Goal: Task Accomplishment & Management: Use online tool/utility

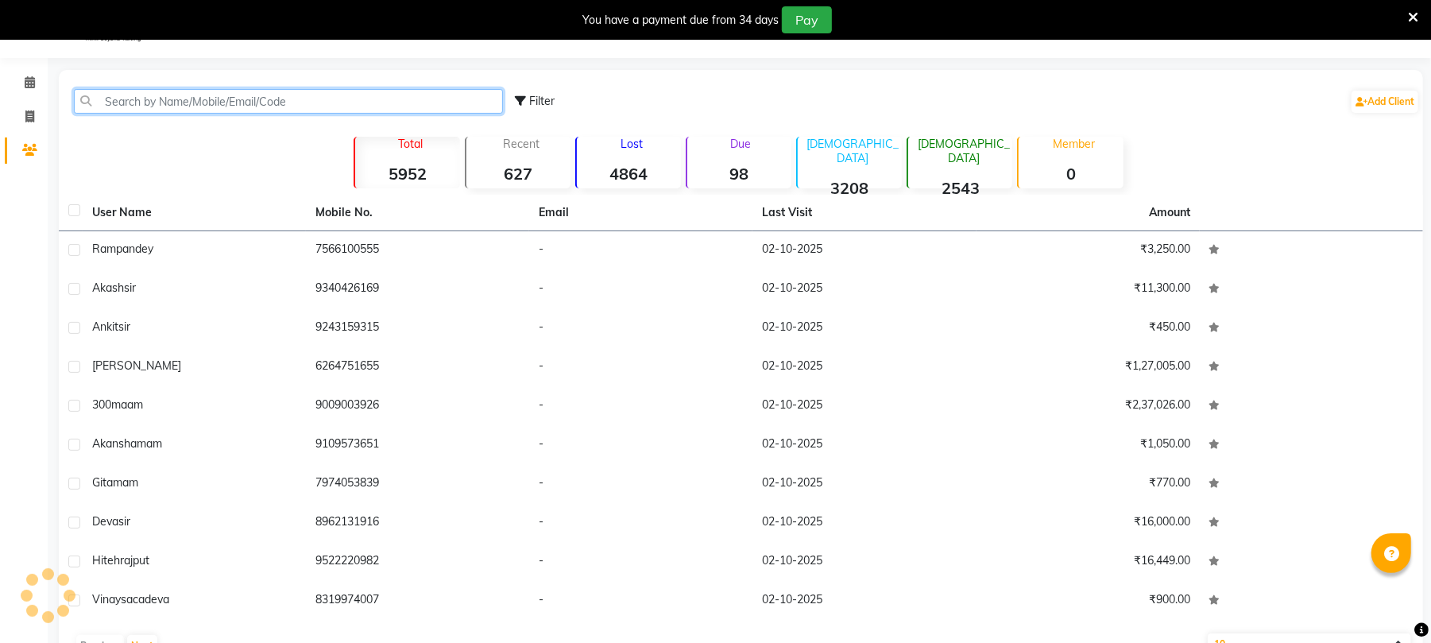
click at [133, 110] on input "text" at bounding box center [288, 101] width 429 height 25
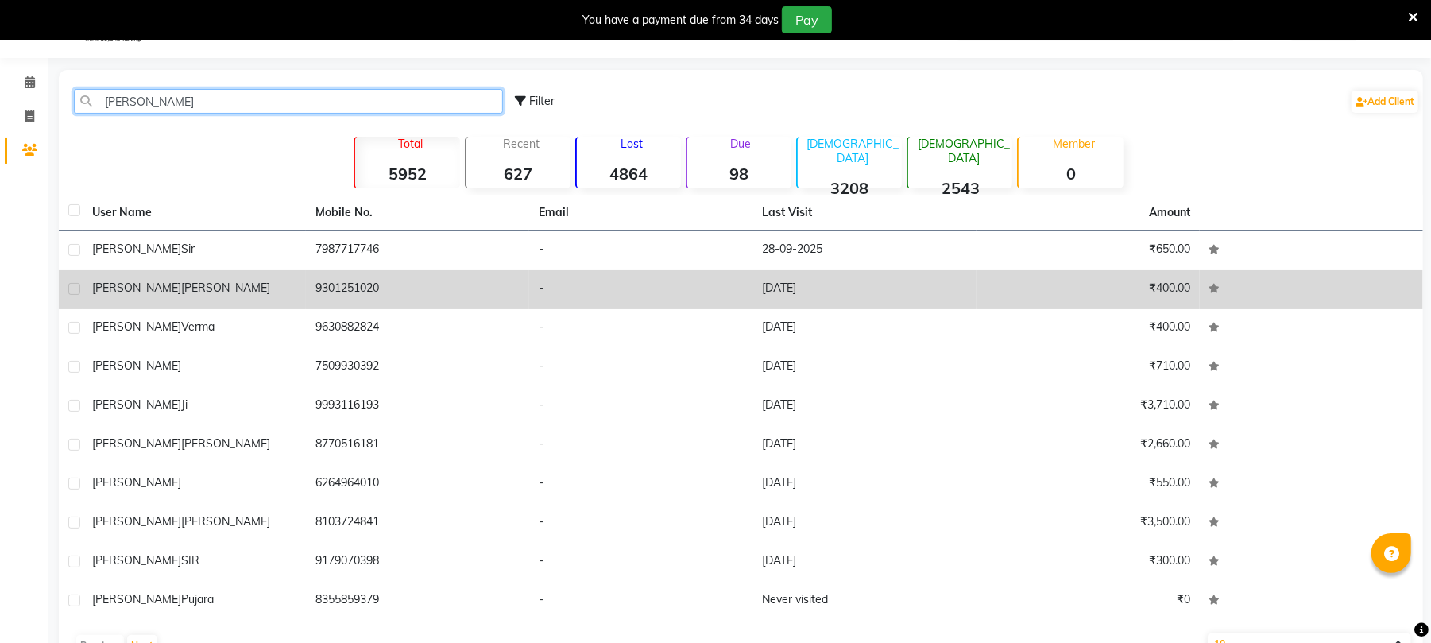
type input "[PERSON_NAME]"
click at [512, 283] on td "9301251020" at bounding box center [417, 289] width 223 height 39
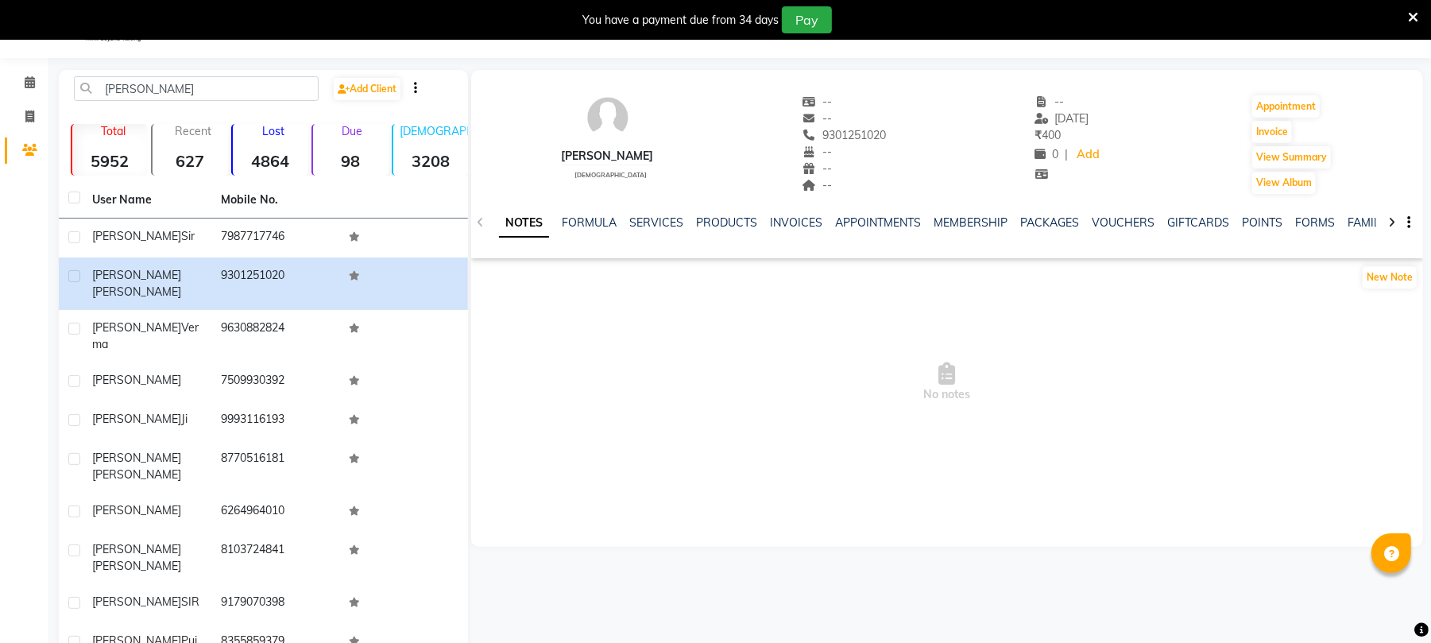
click at [652, 207] on div "NOTES FORMULA SERVICES PRODUCTS INVOICES APPOINTMENTS MEMBERSHIP PACKAGES VOUCH…" at bounding box center [947, 222] width 952 height 55
click at [652, 218] on link "SERVICES" at bounding box center [656, 222] width 54 height 14
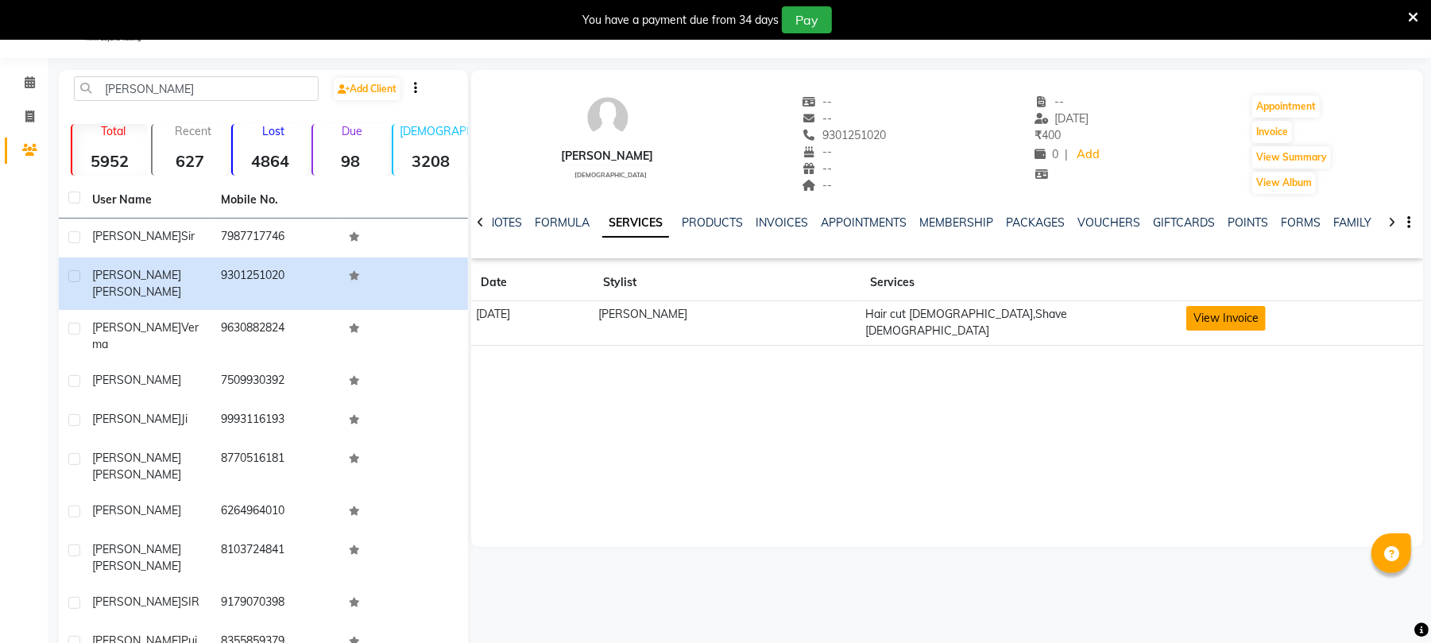
click at [1186, 312] on button "View Invoice" at bounding box center [1225, 318] width 79 height 25
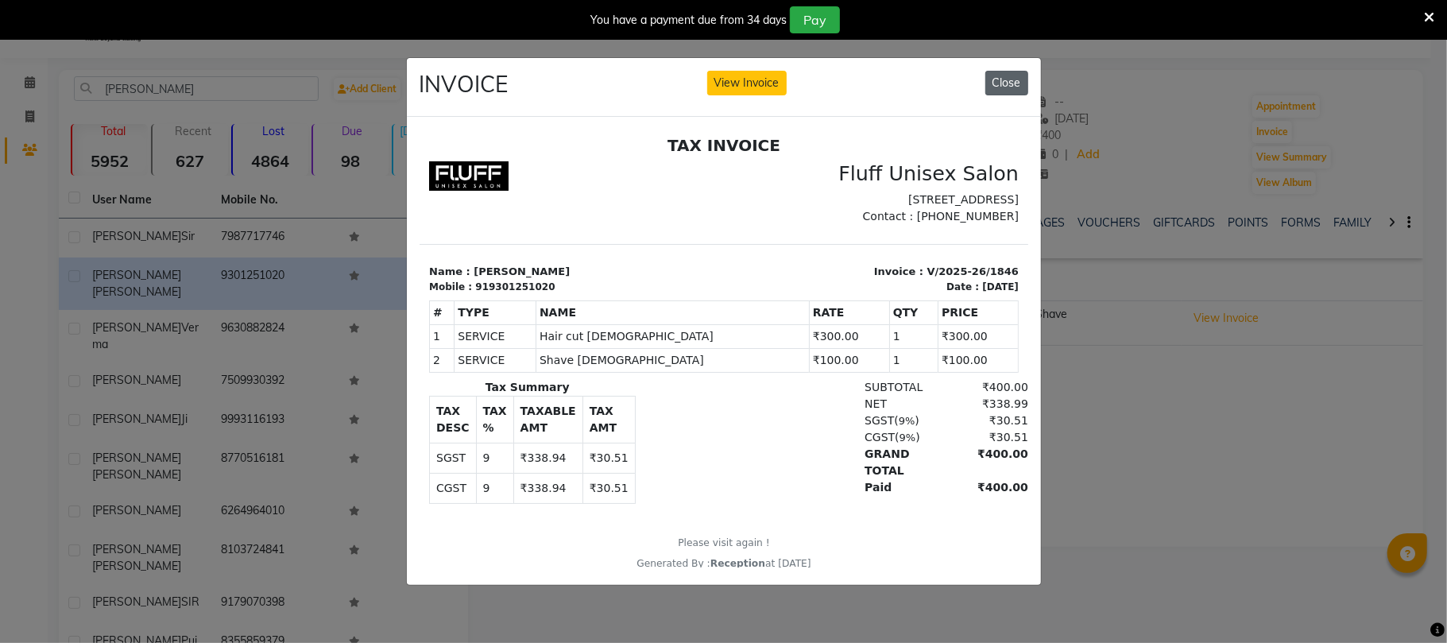
click at [1001, 79] on button "Close" at bounding box center [1006, 83] width 43 height 25
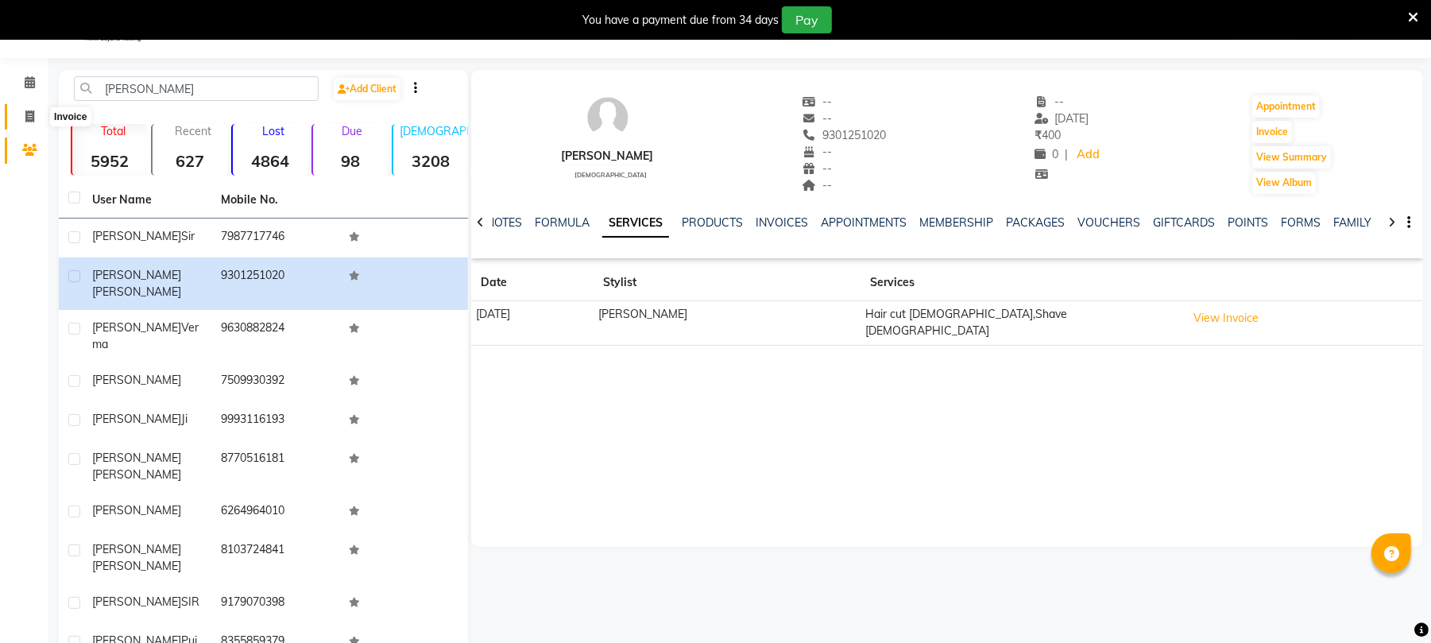
click at [33, 111] on icon at bounding box center [29, 116] width 9 height 12
select select "service"
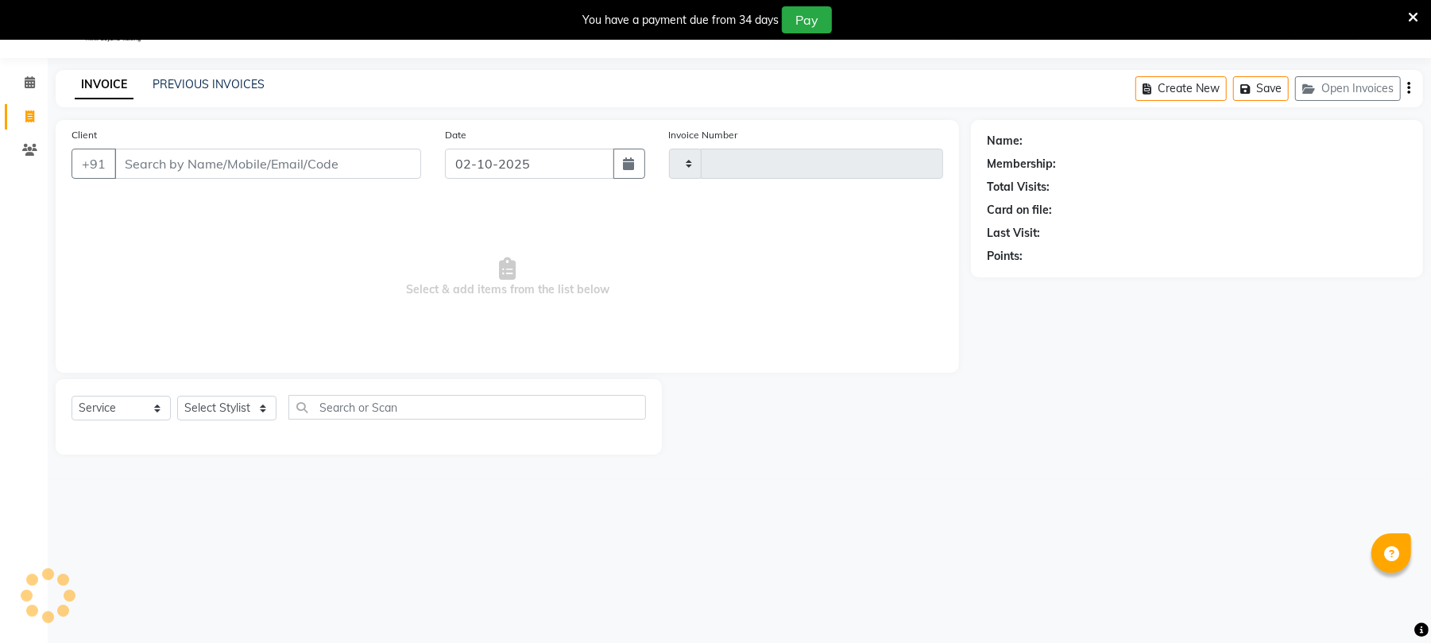
type input "2612"
select select "32"
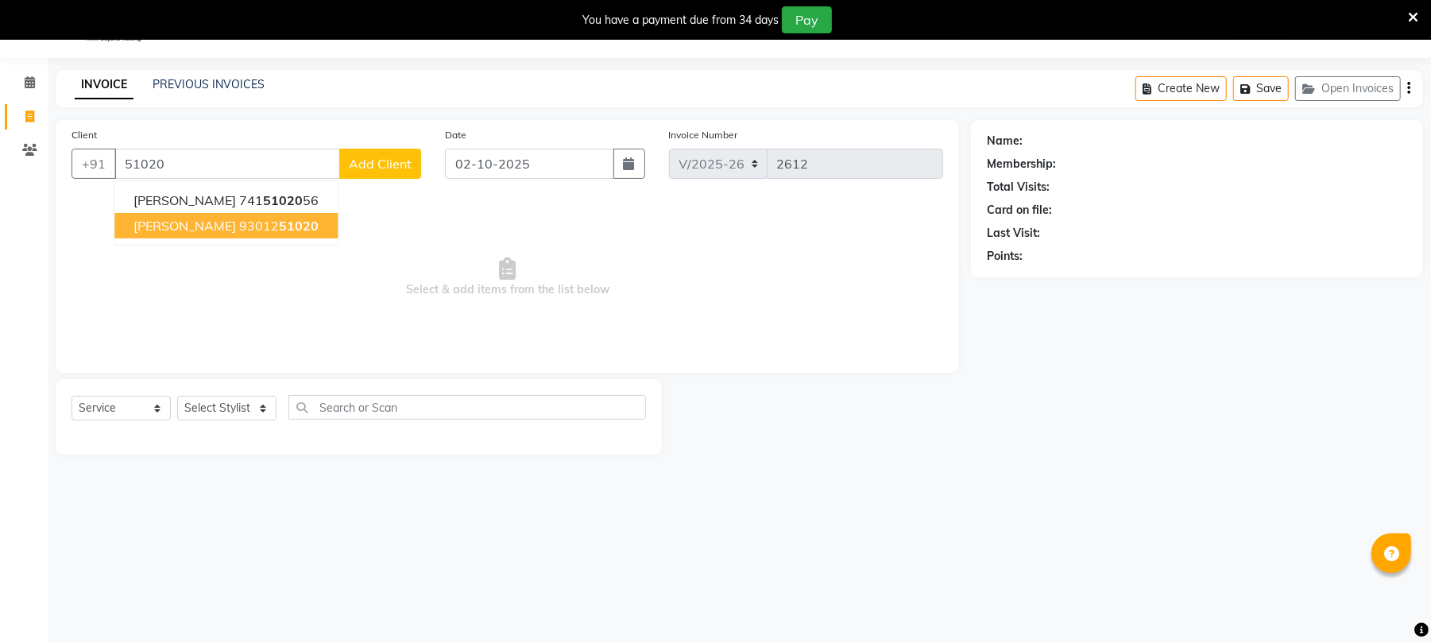
click at [279, 226] on span "51020" at bounding box center [299, 226] width 40 height 16
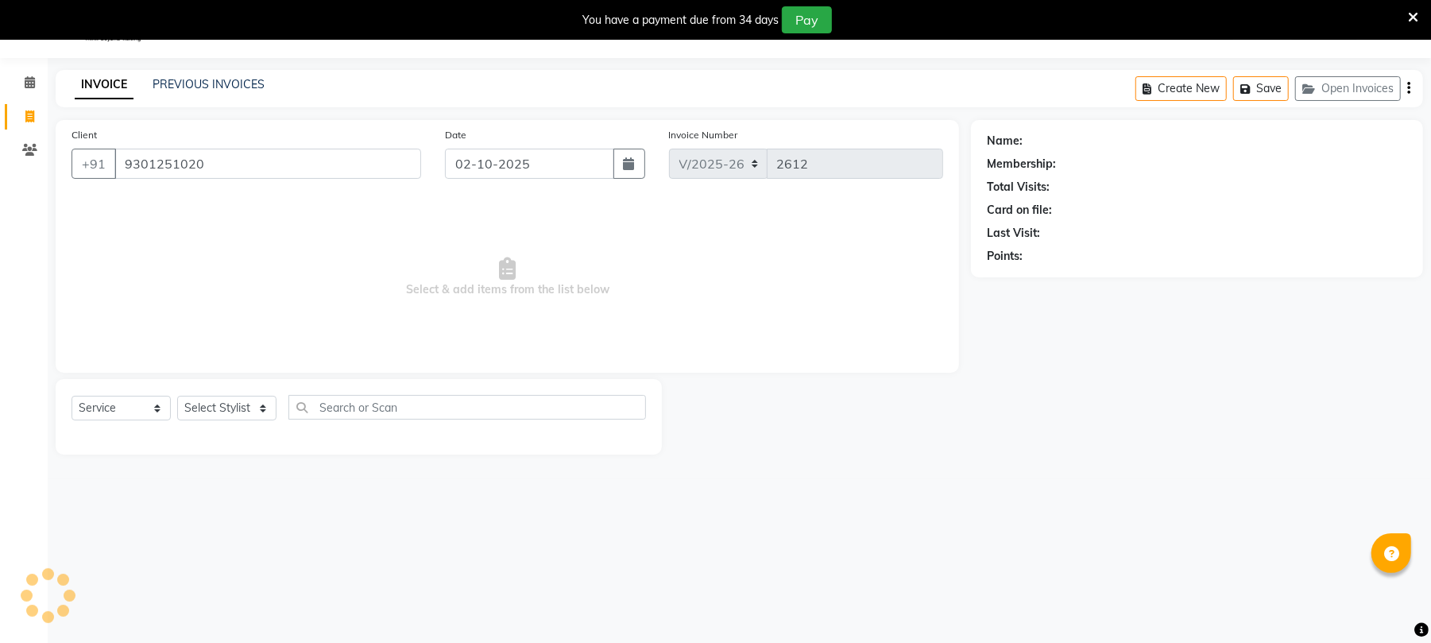
type input "9301251020"
click at [242, 411] on select "Select Stylist Chinu [PERSON_NAME] Reception Rohit" at bounding box center [226, 408] width 99 height 25
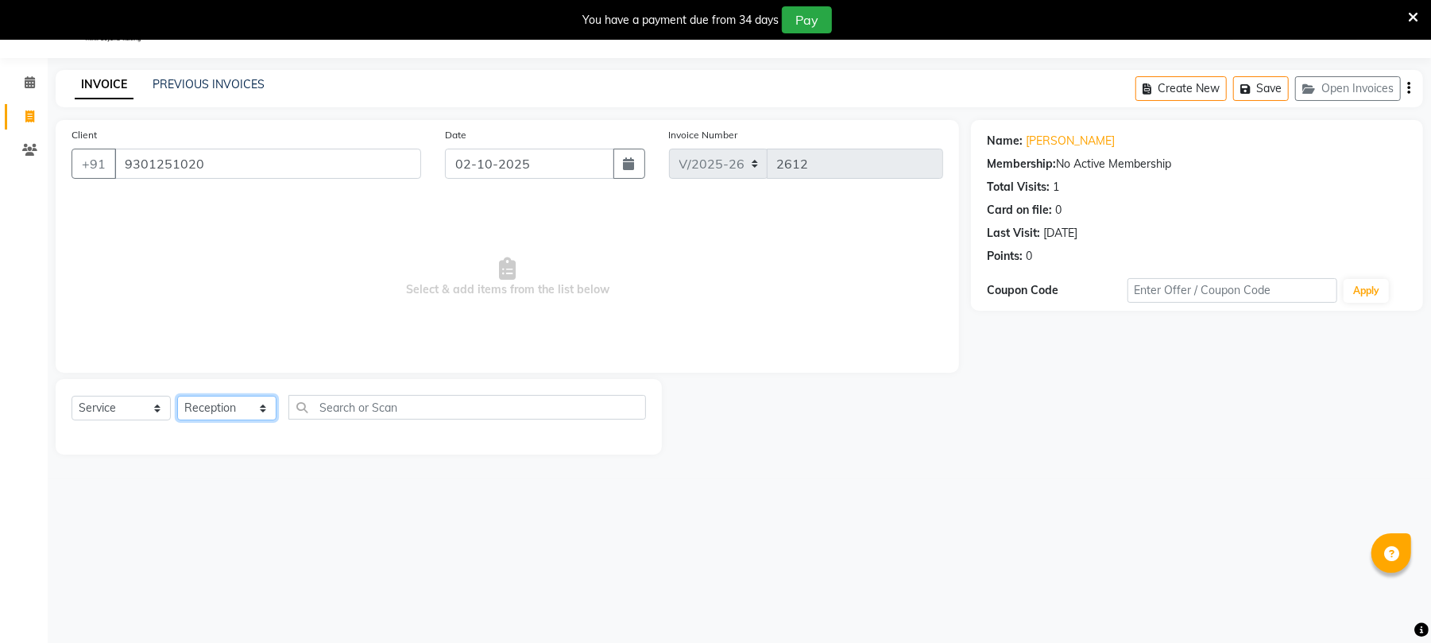
click at [177, 396] on select "Select Stylist Chinu [PERSON_NAME] Reception Rohit" at bounding box center [226, 408] width 99 height 25
click at [208, 415] on select "Select Stylist Chinu [PERSON_NAME] Reception Rohit" at bounding box center [226, 408] width 99 height 25
select select "39020"
click at [177, 396] on select "Select Stylist Chinu [PERSON_NAME] Reception Rohit" at bounding box center [226, 408] width 99 height 25
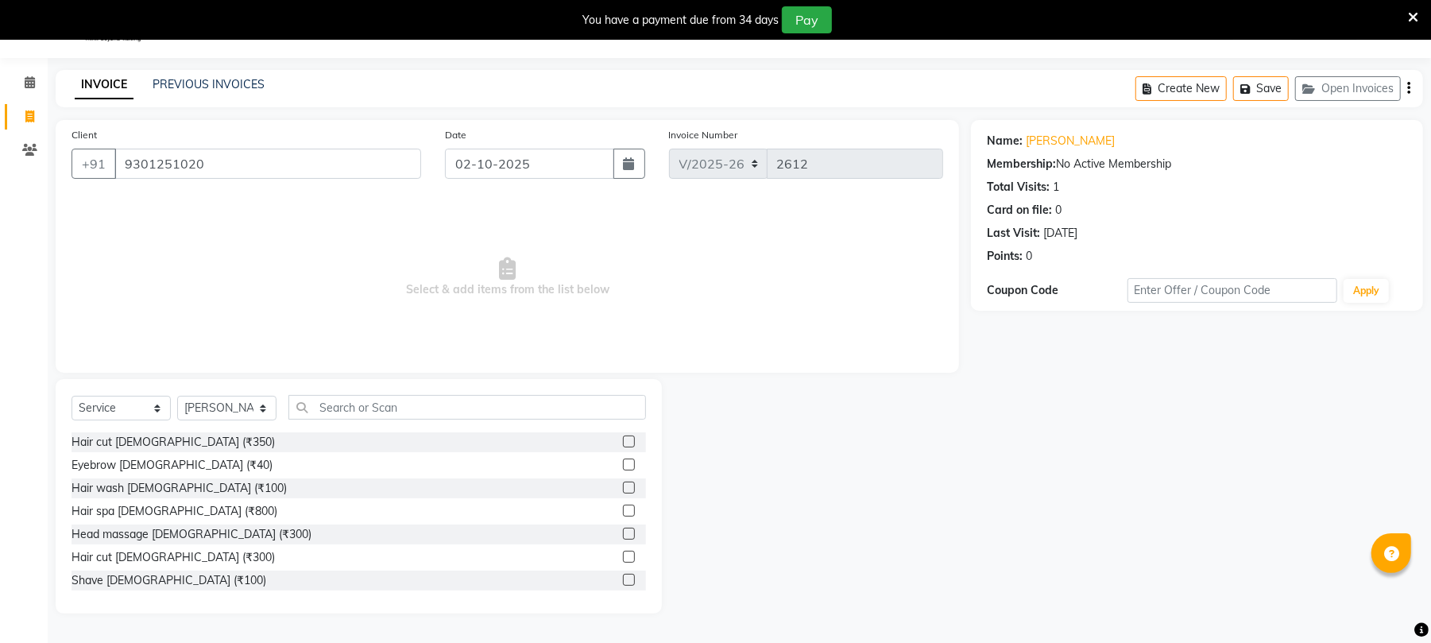
click at [623, 559] on label at bounding box center [629, 557] width 12 height 12
click at [623, 559] on input "checkbox" at bounding box center [628, 557] width 10 height 10
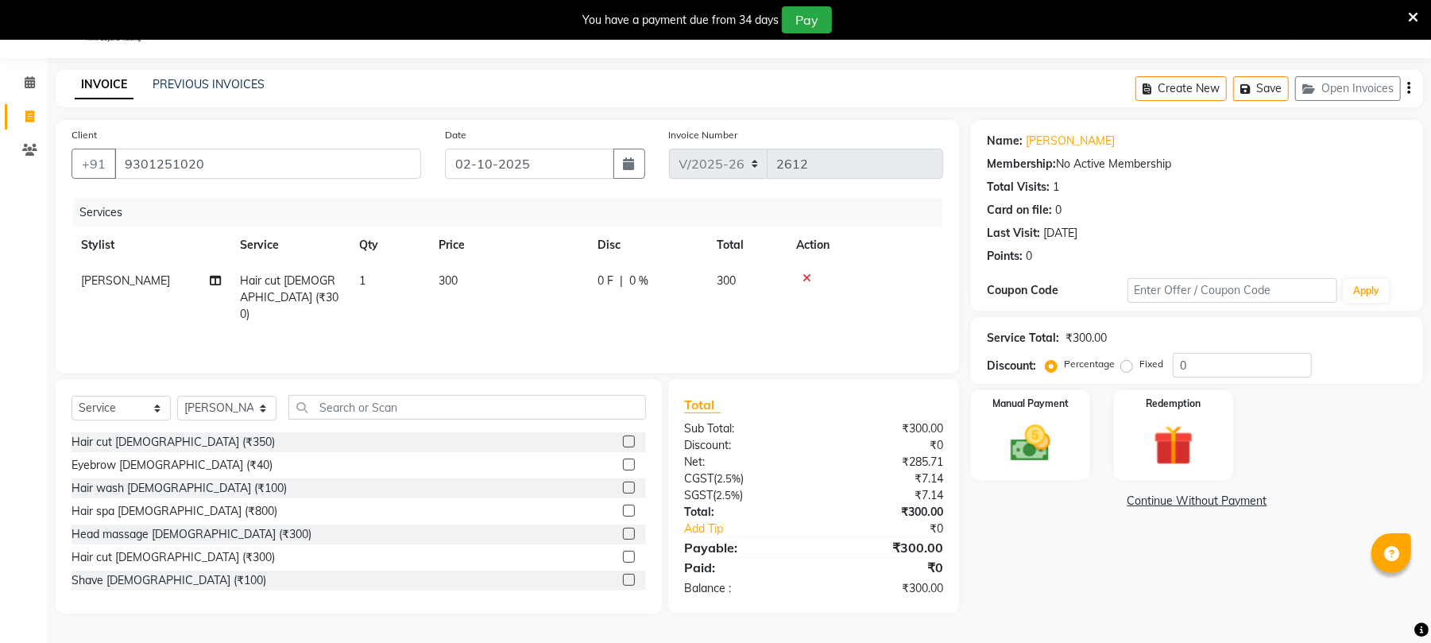
checkbox input "false"
click at [623, 579] on label at bounding box center [629, 580] width 12 height 12
click at [623, 579] on input "checkbox" at bounding box center [628, 580] width 10 height 10
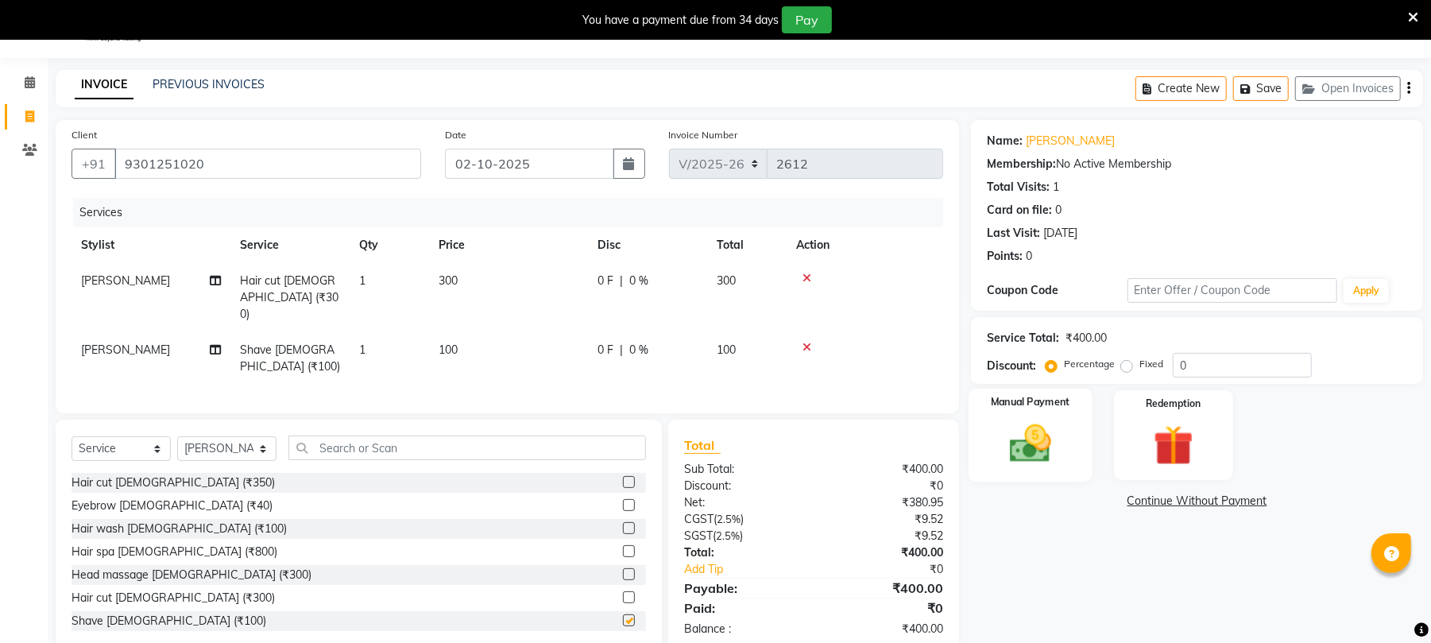
checkbox input "false"
click at [1023, 435] on img at bounding box center [1030, 444] width 68 height 48
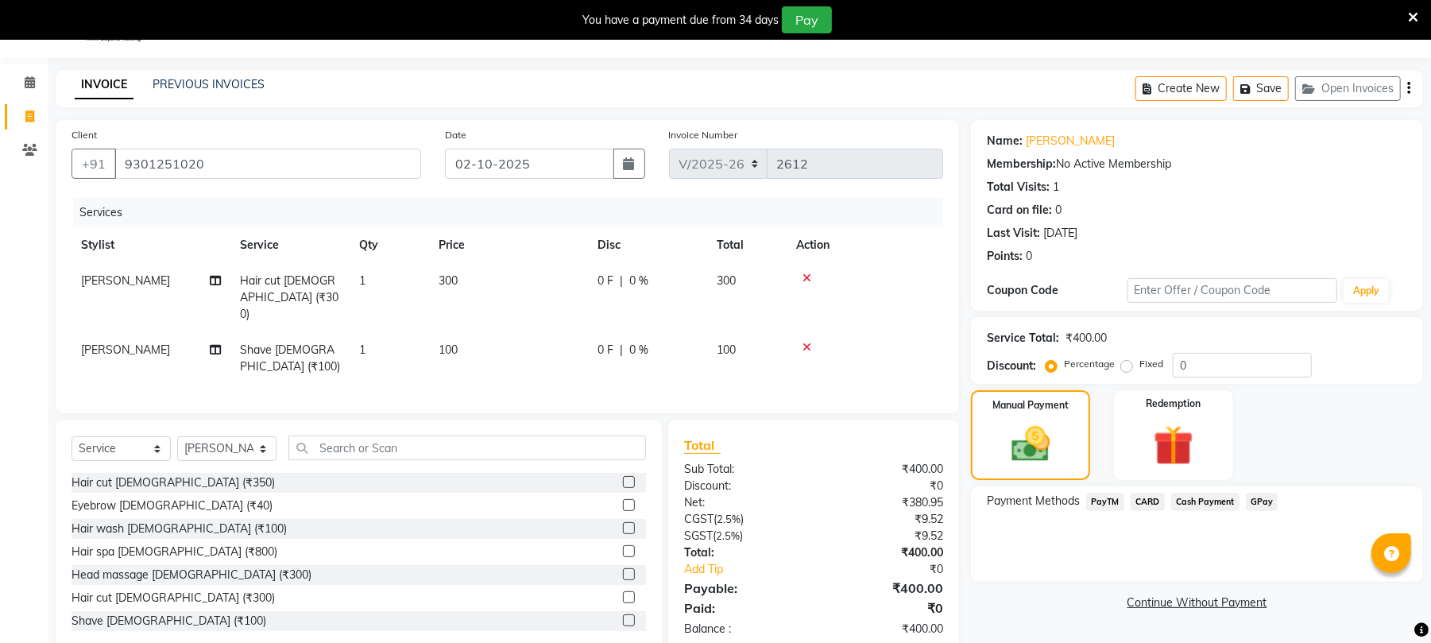
click at [1213, 497] on span "Cash Payment" at bounding box center [1205, 502] width 68 height 18
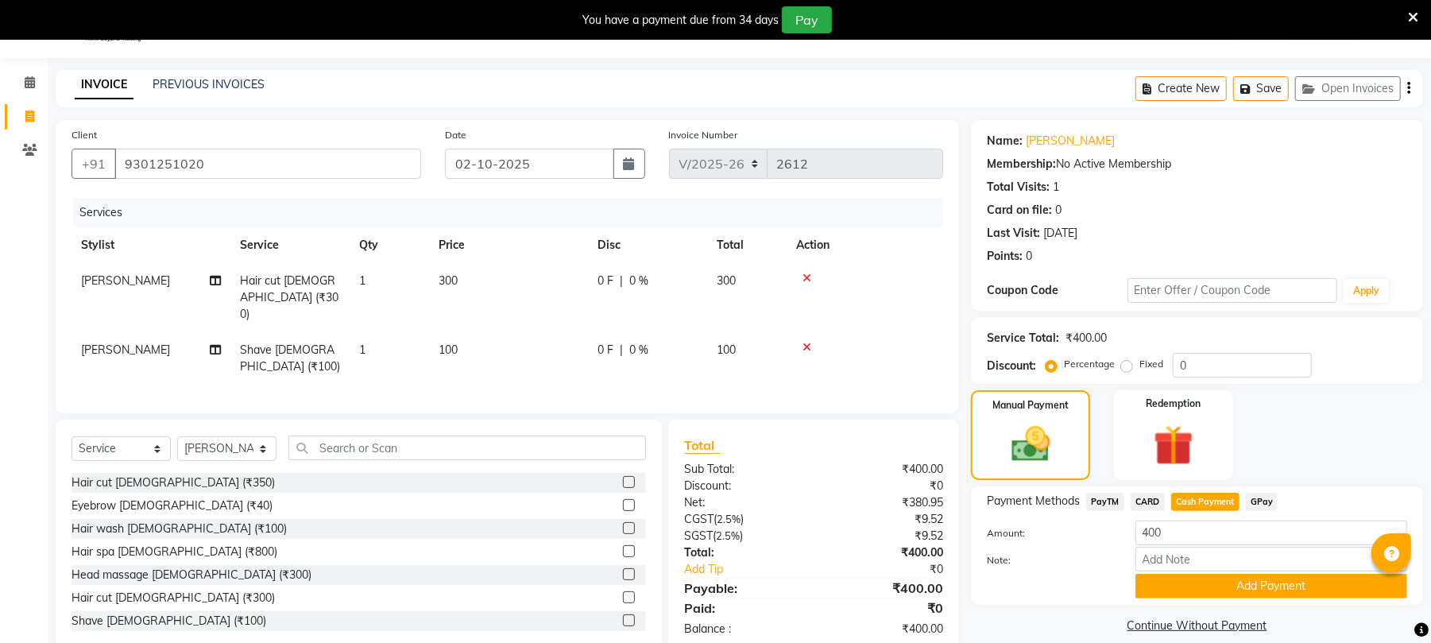
scroll to position [59, 0]
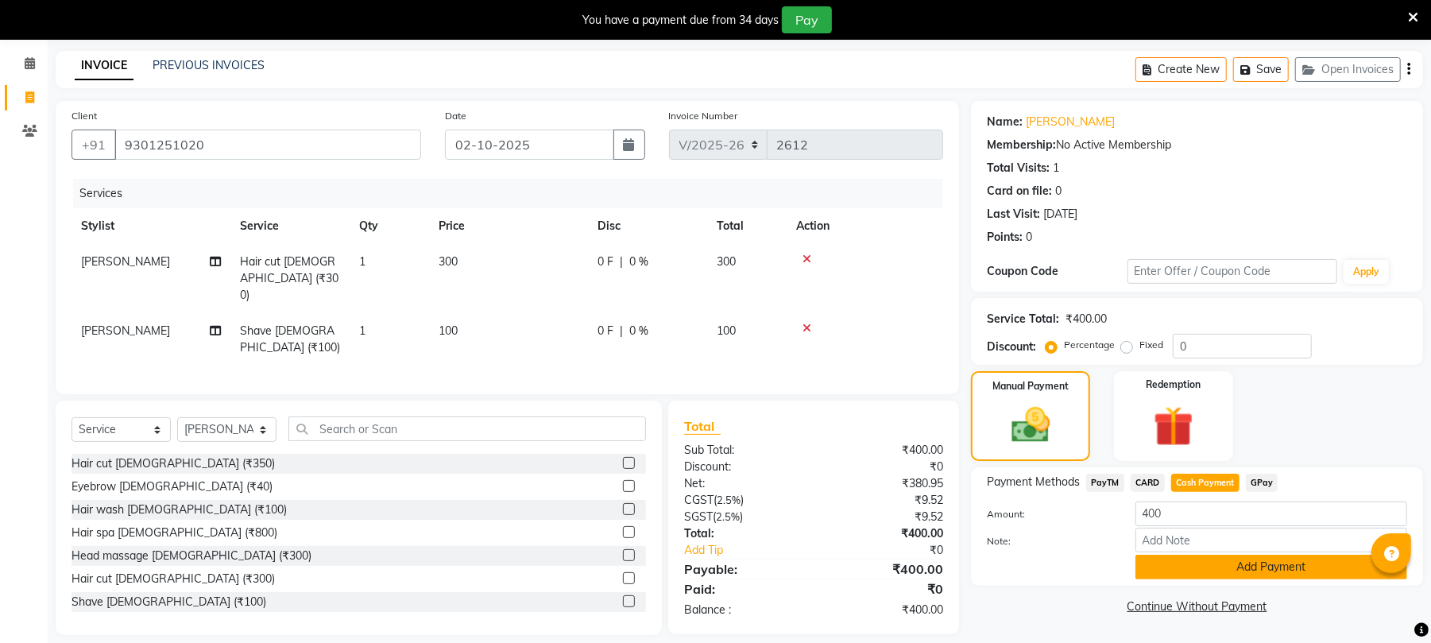
click at [1212, 556] on button "Add Payment" at bounding box center [1271, 567] width 272 height 25
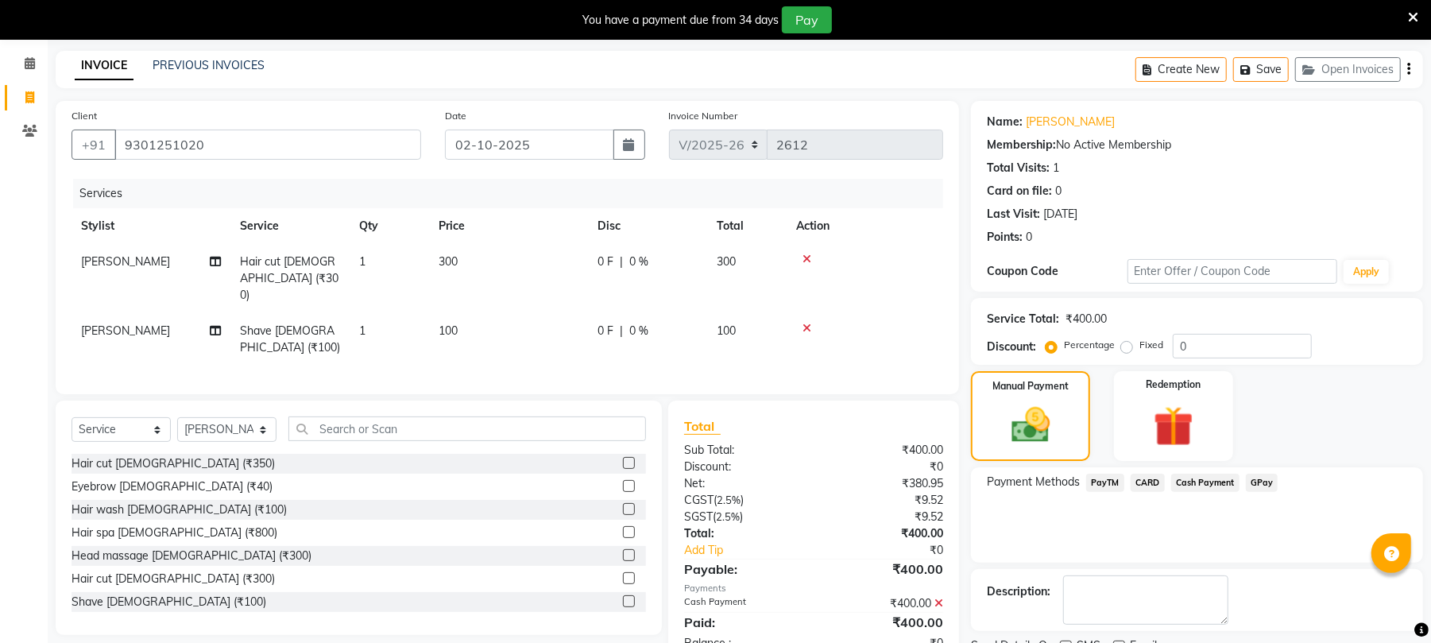
scroll to position [126, 0]
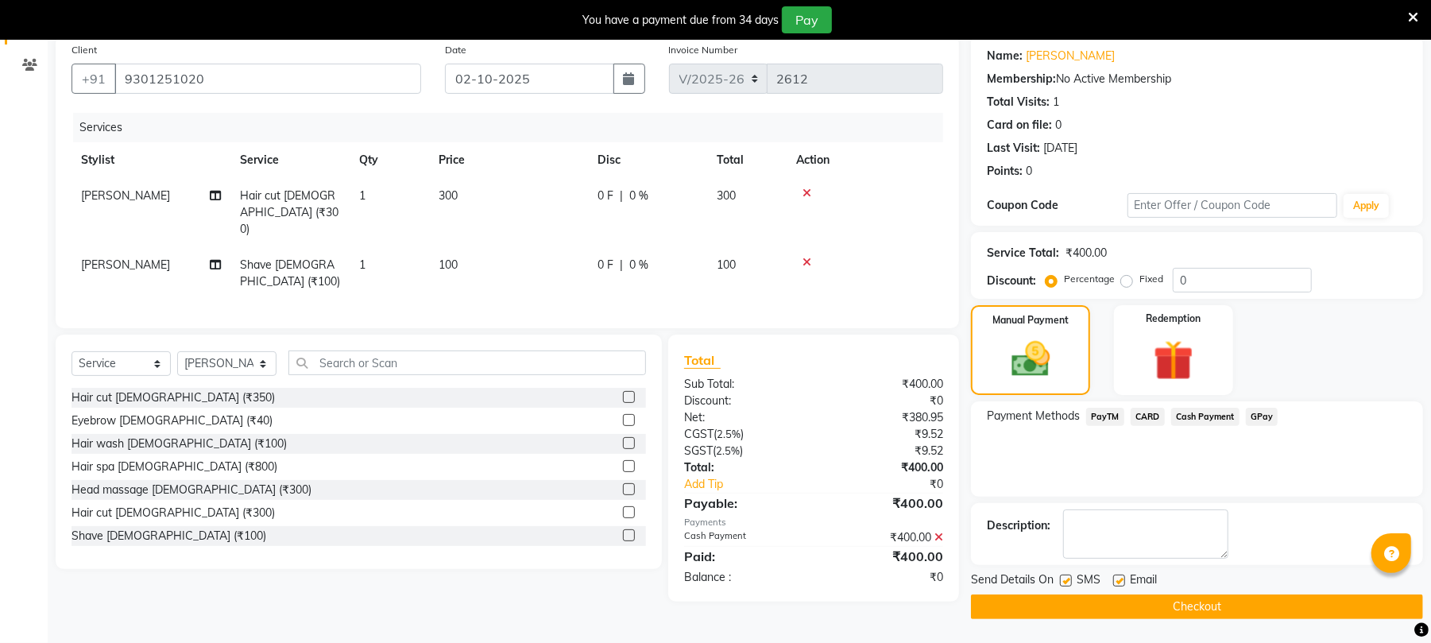
click at [1259, 614] on button "Checkout" at bounding box center [1197, 606] width 452 height 25
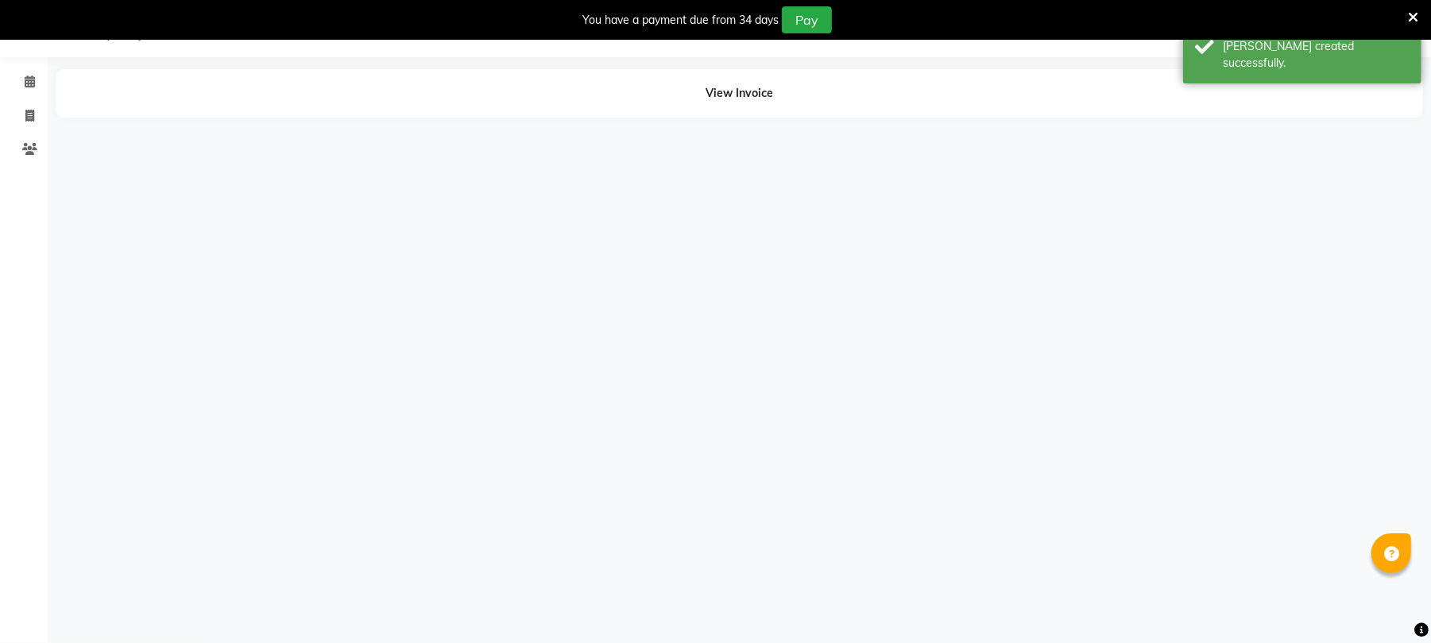
scroll to position [40, 0]
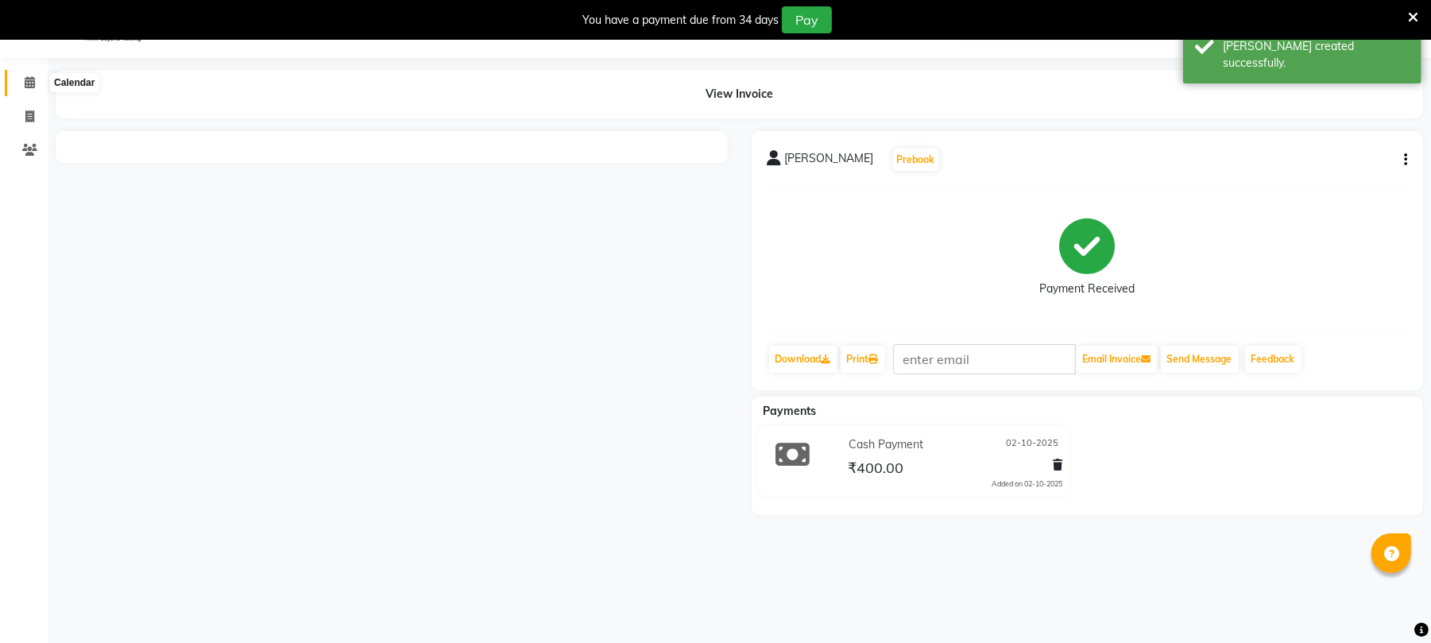
drag, startPoint x: 24, startPoint y: 83, endPoint x: 21, endPoint y: 68, distance: 15.4
click at [25, 80] on icon at bounding box center [30, 82] width 10 height 12
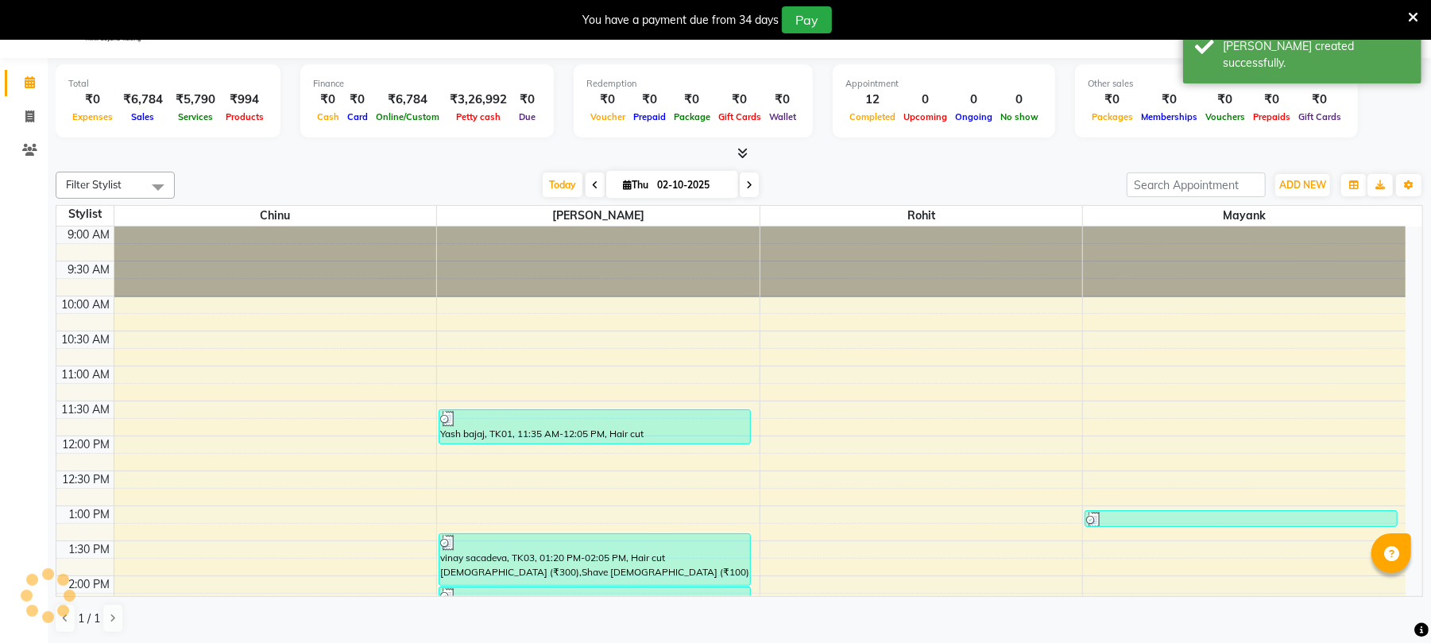
scroll to position [694, 0]
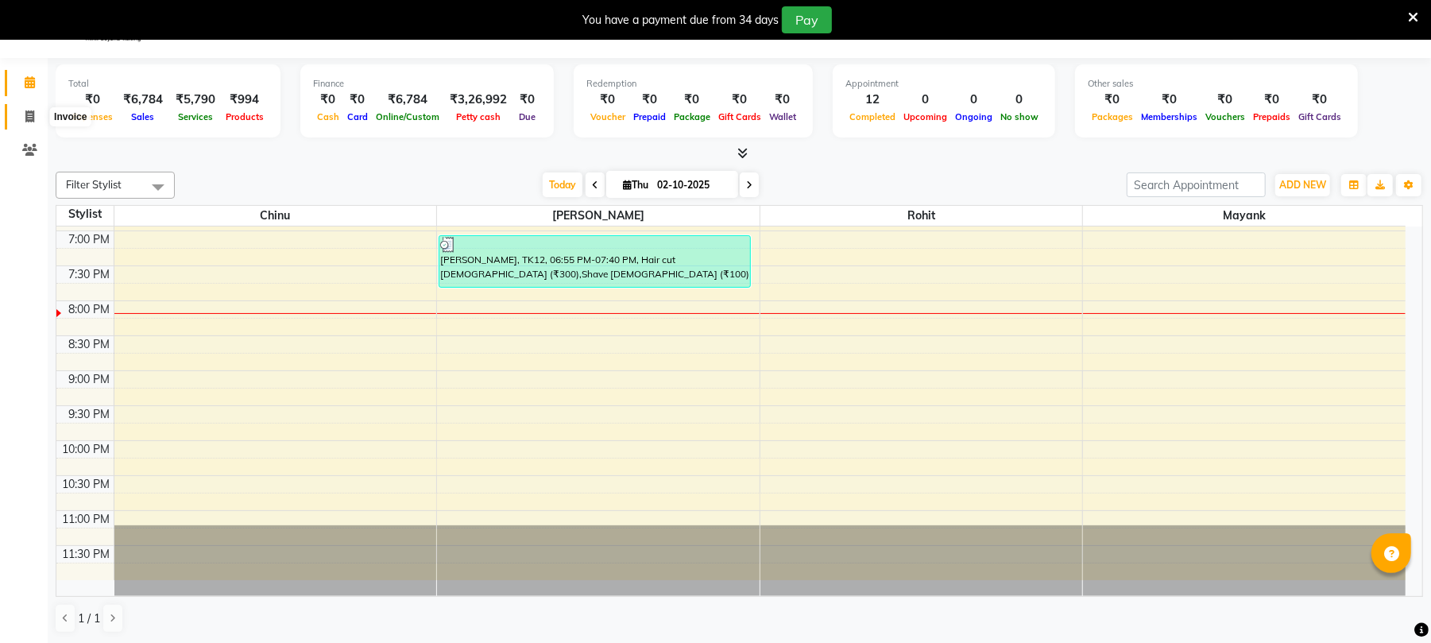
click at [21, 113] on span at bounding box center [30, 117] width 28 height 18
select select "service"
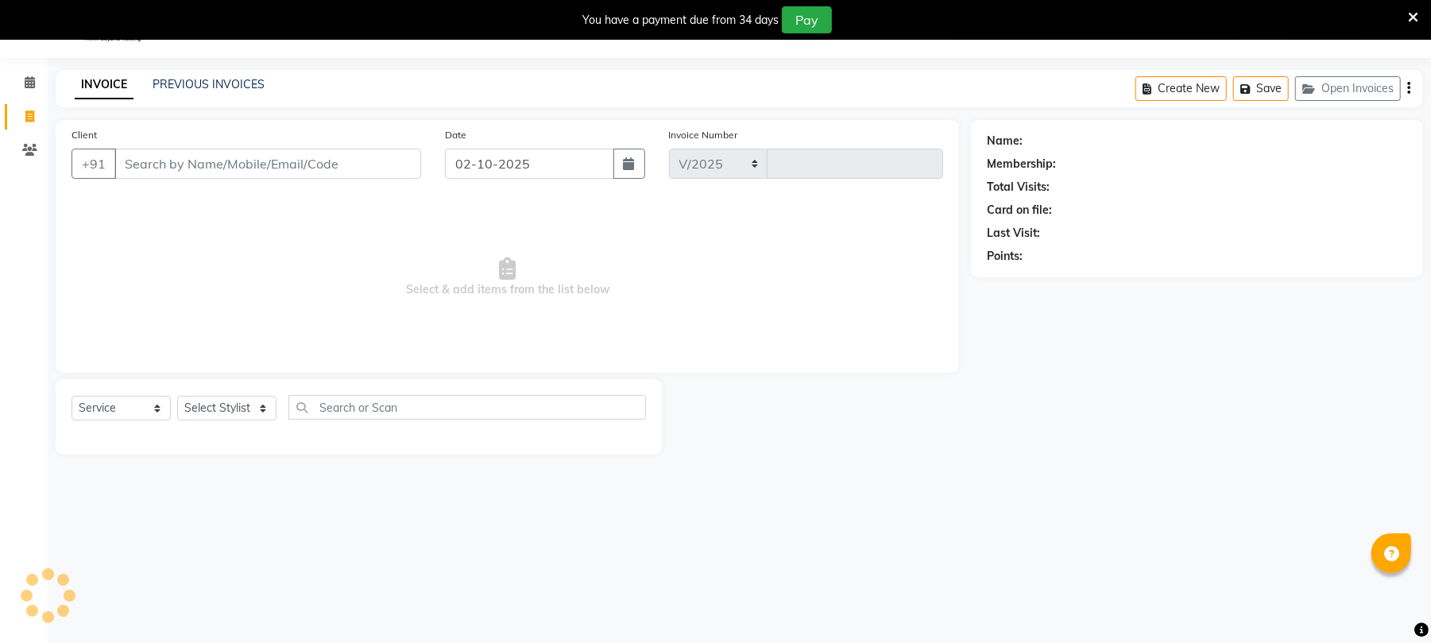
select select "32"
type input "2613"
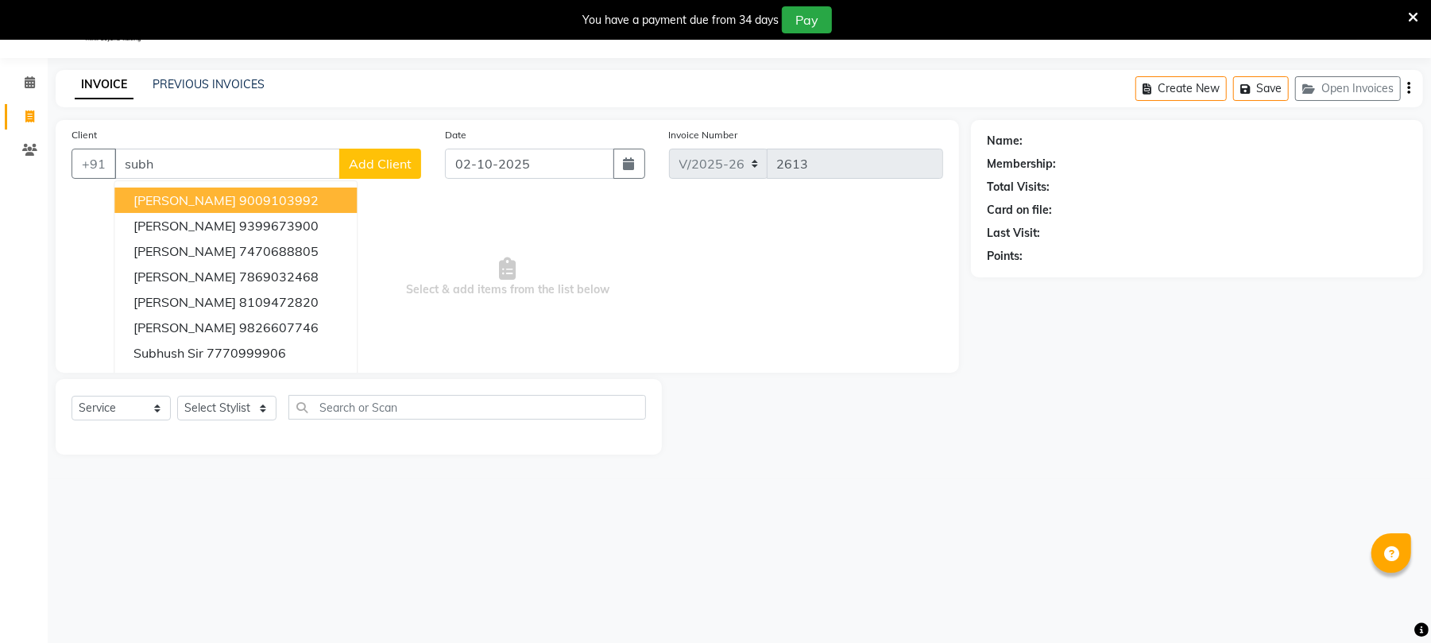
click at [299, 198] on ngb-highlight "9009103992" at bounding box center [278, 200] width 79 height 16
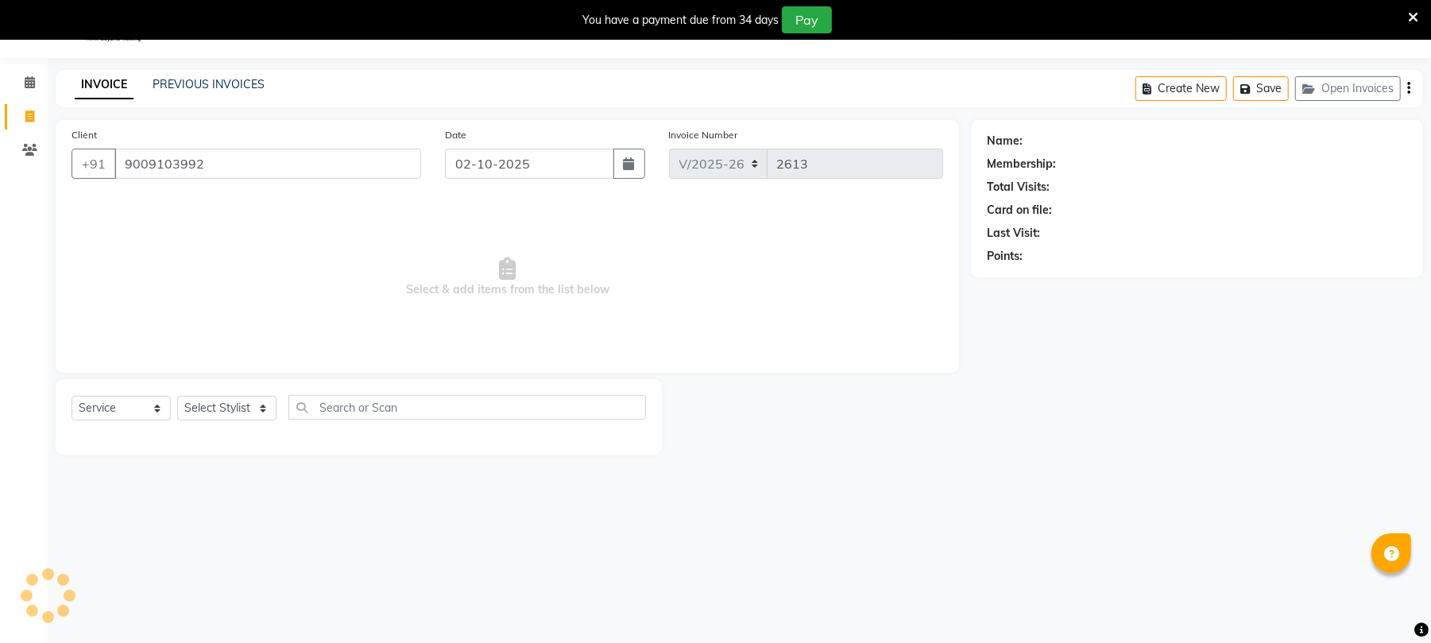
type input "9009103992"
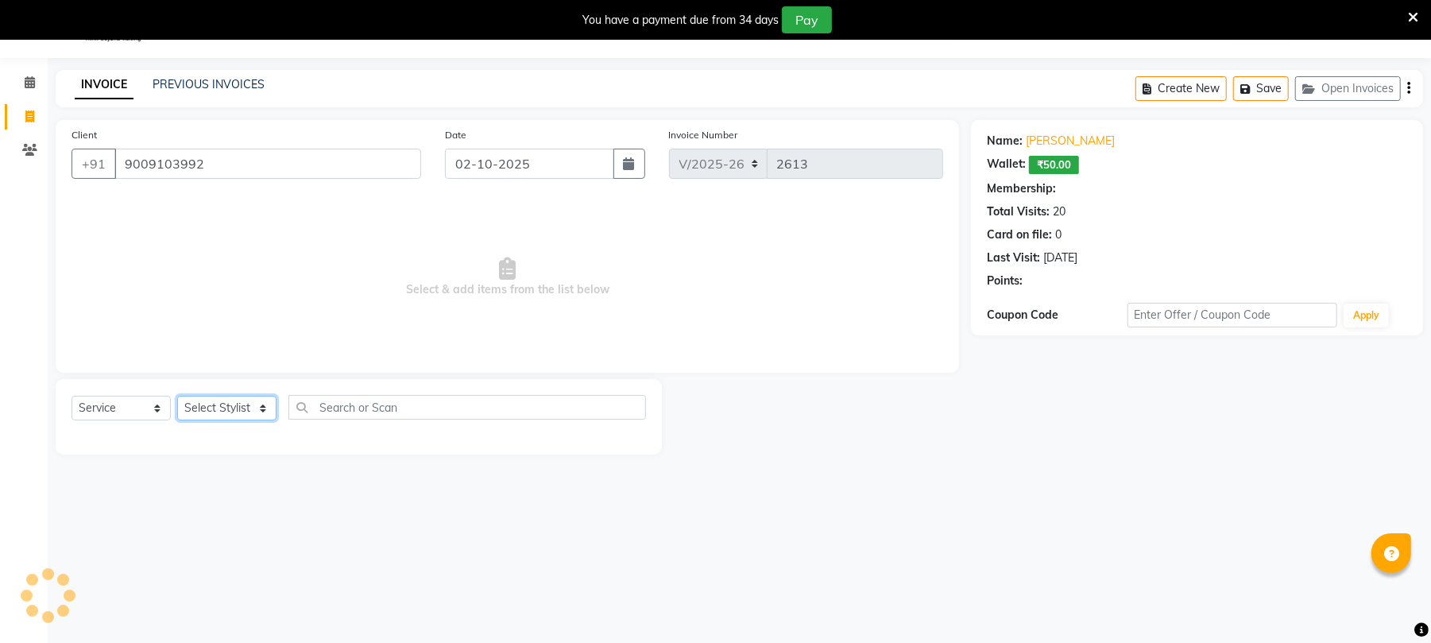
click at [230, 414] on select "Select Stylist Chinu [PERSON_NAME] Reception Rohit" at bounding box center [226, 408] width 99 height 25
select select "39020"
click at [177, 396] on select "Select Stylist Chinu [PERSON_NAME] Reception Rohit" at bounding box center [226, 408] width 99 height 25
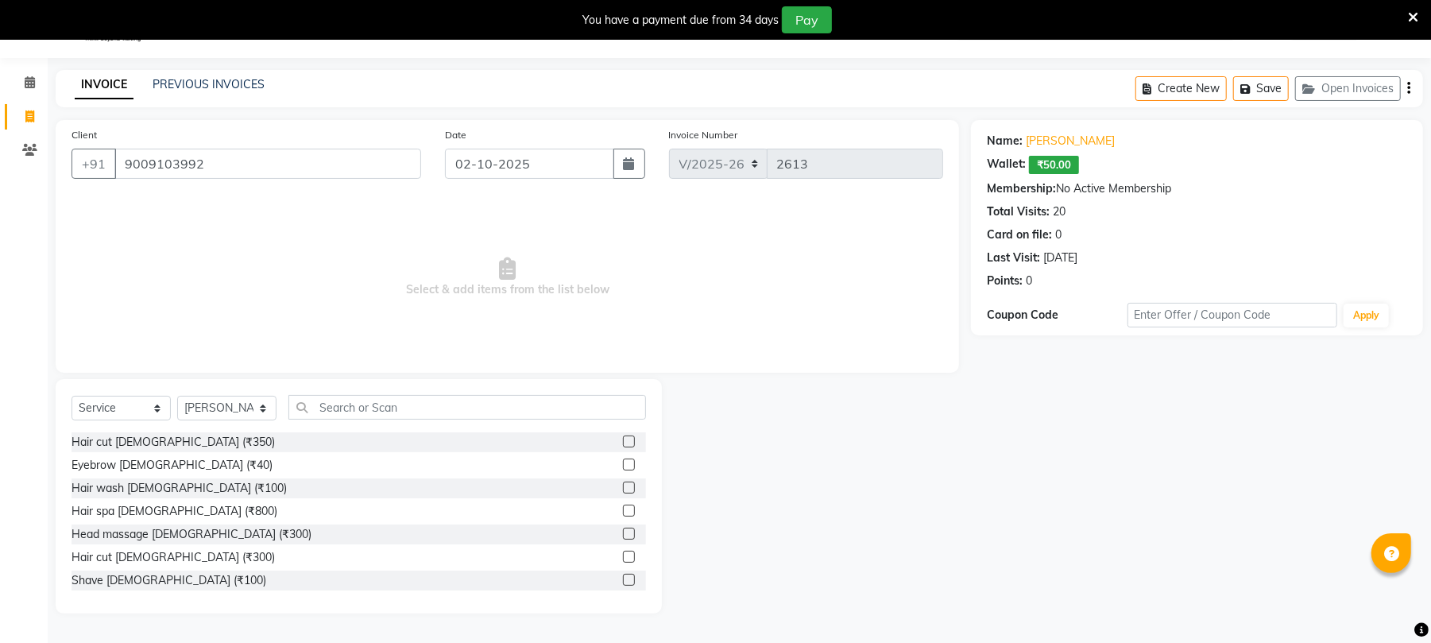
click at [623, 556] on label at bounding box center [629, 557] width 12 height 12
click at [623, 556] on input "checkbox" at bounding box center [628, 557] width 10 height 10
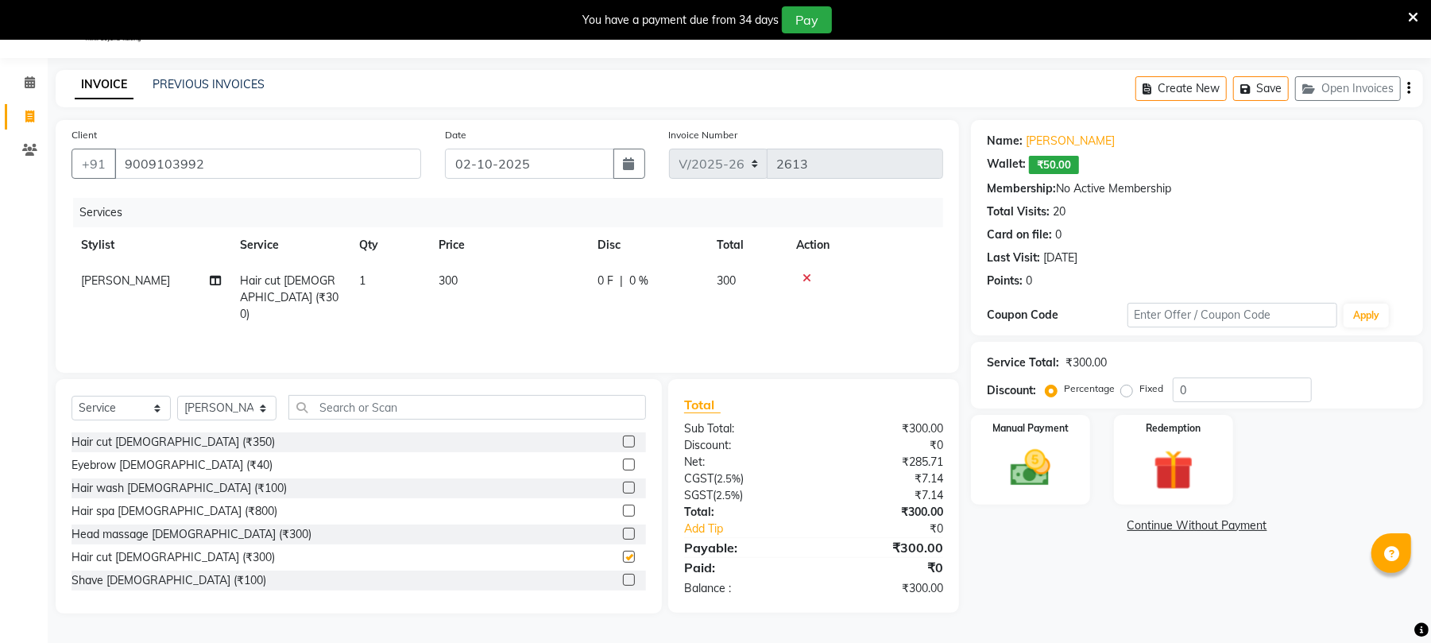
checkbox input "false"
drag, startPoint x: 575, startPoint y: 254, endPoint x: 569, endPoint y: 297, distance: 43.4
click at [574, 277] on table "Stylist Service Qty Price Disc Total Action Raj Ji Hair cut [DEMOGRAPHIC_DATA] …" at bounding box center [508, 279] width 872 height 105
click at [564, 280] on td "300" at bounding box center [508, 297] width 159 height 69
select select "39020"
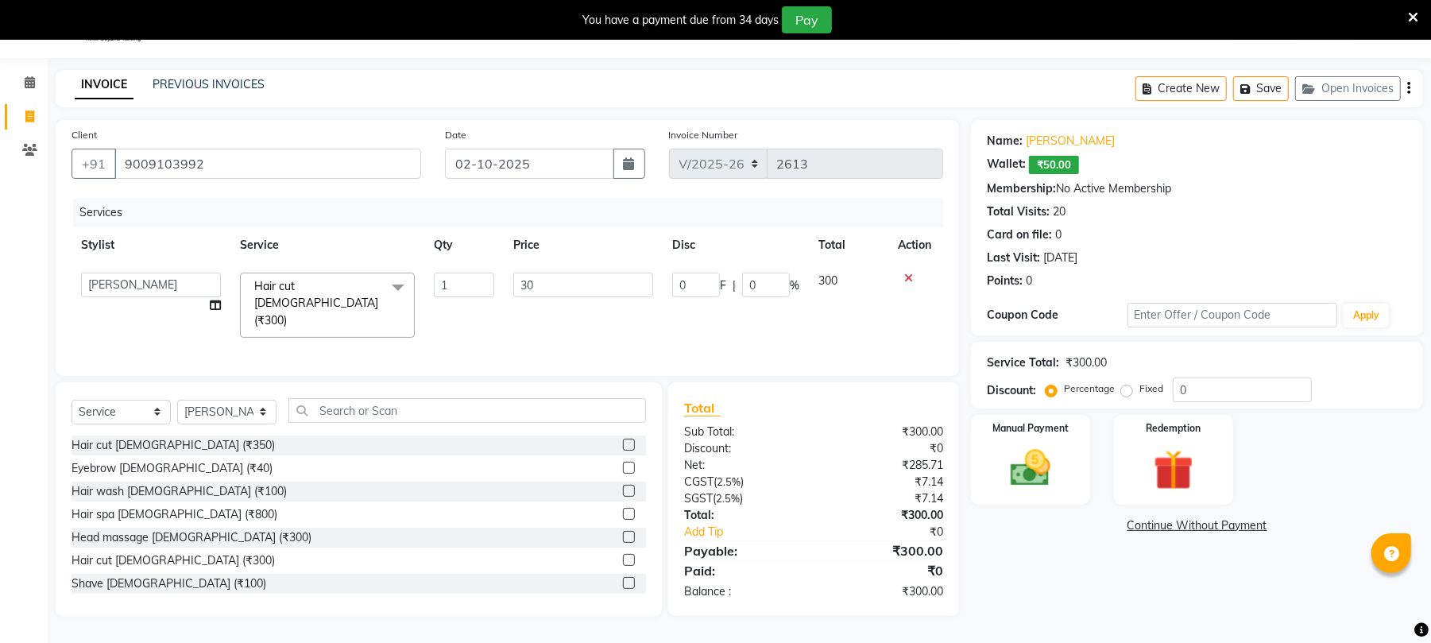
type input "3"
type input "550"
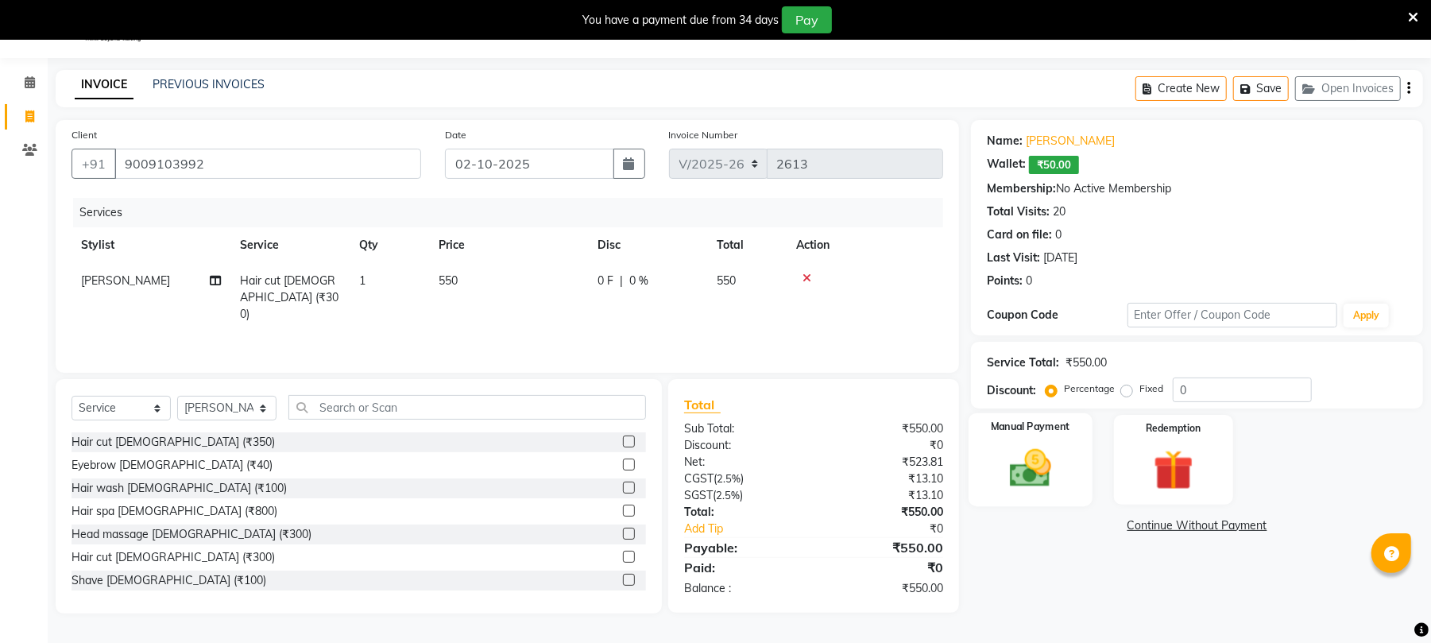
click at [1050, 459] on img at bounding box center [1030, 468] width 68 height 48
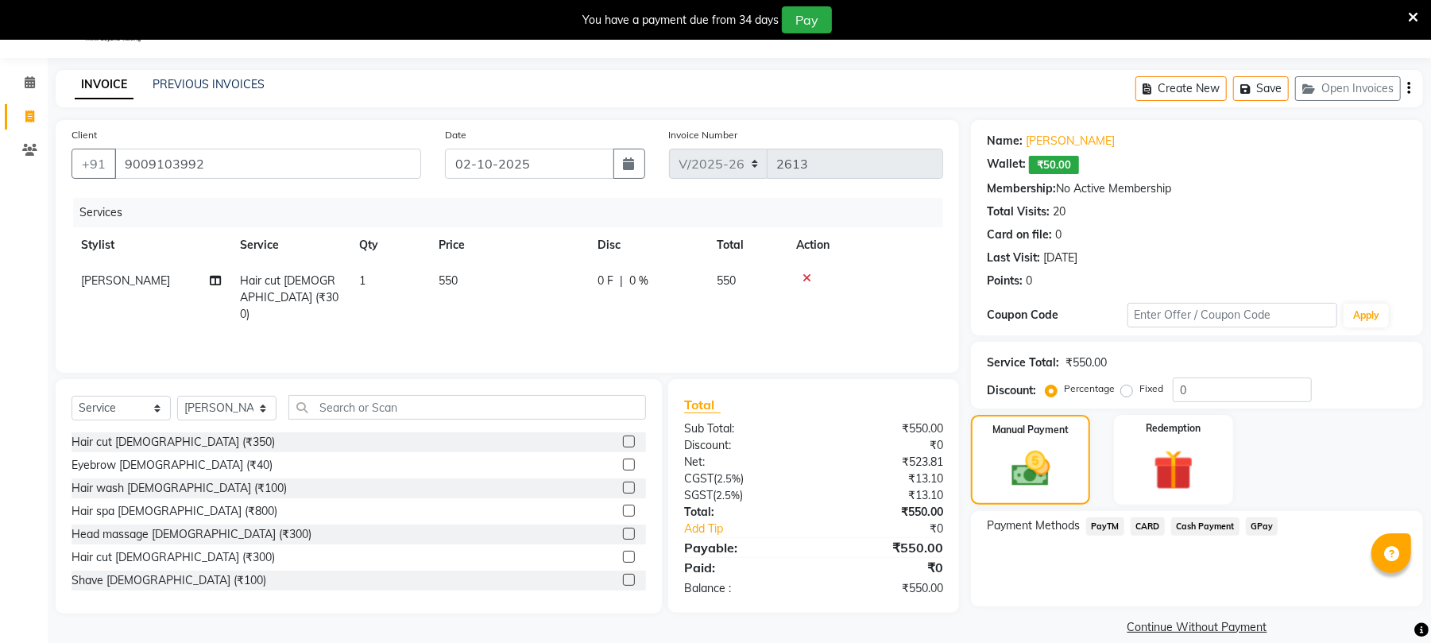
click at [1199, 522] on span "Cash Payment" at bounding box center [1205, 526] width 68 height 18
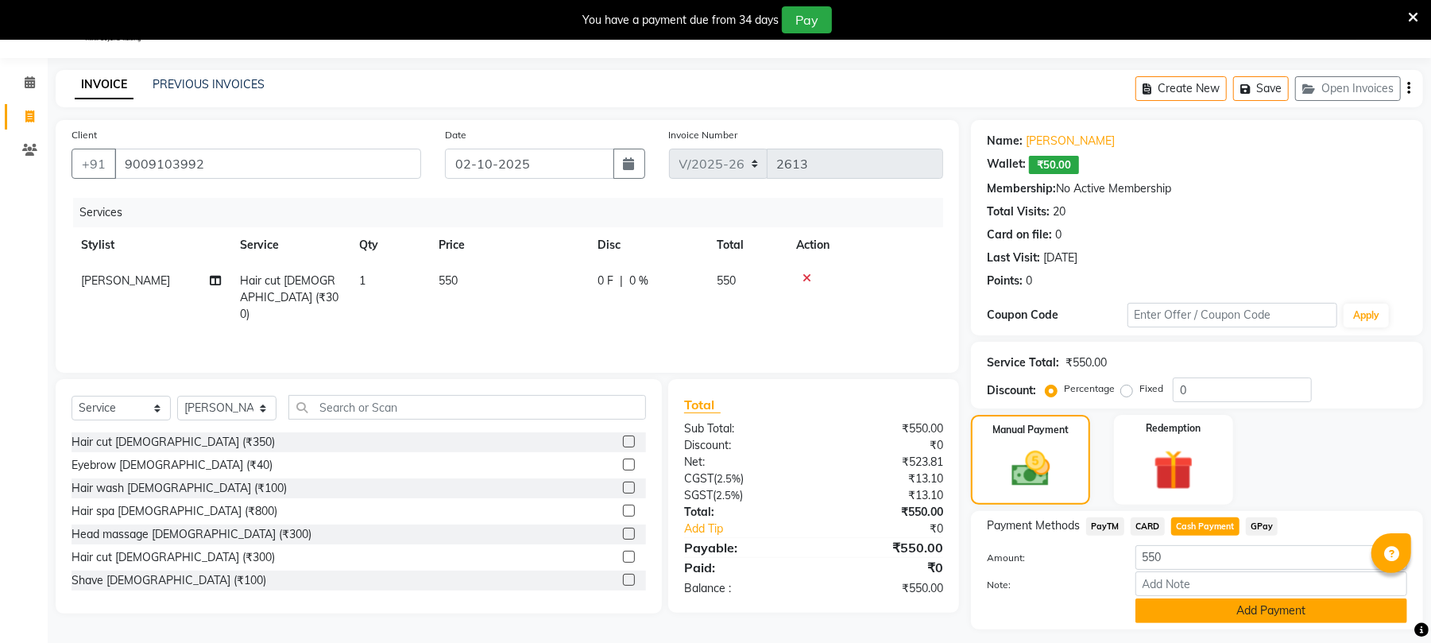
click at [1202, 607] on button "Add Payment" at bounding box center [1271, 610] width 272 height 25
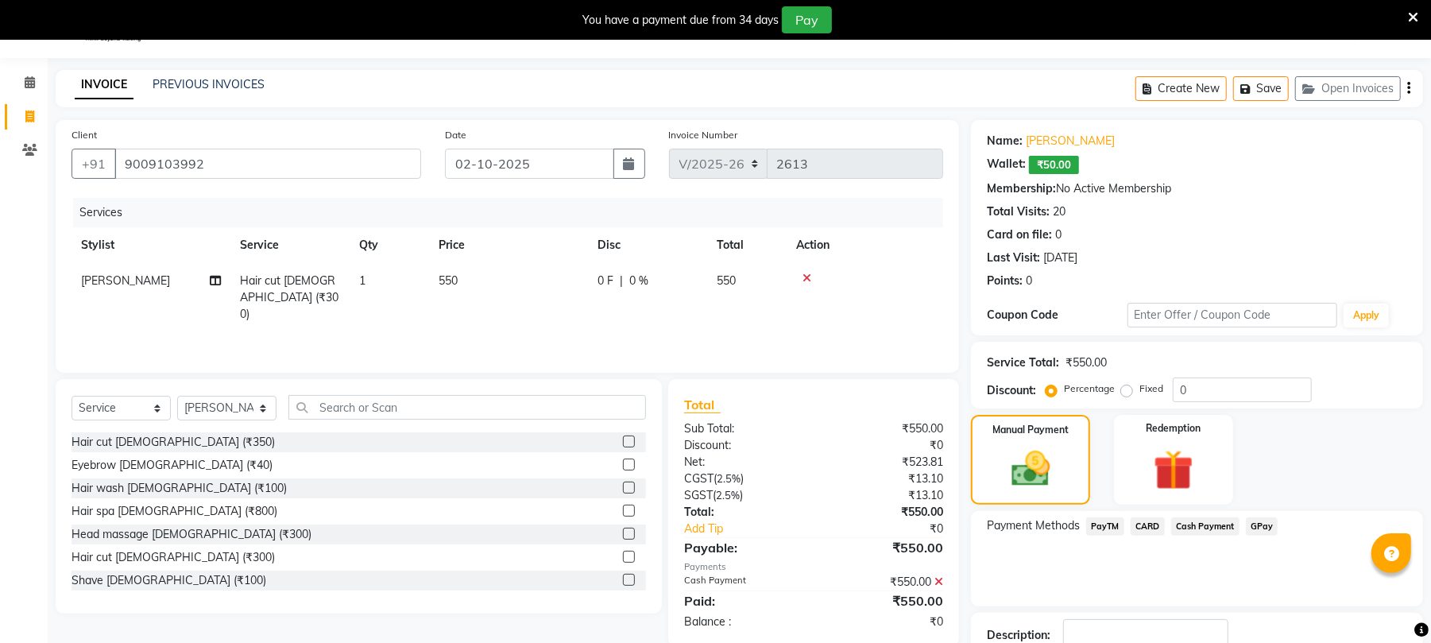
scroll to position [150, 0]
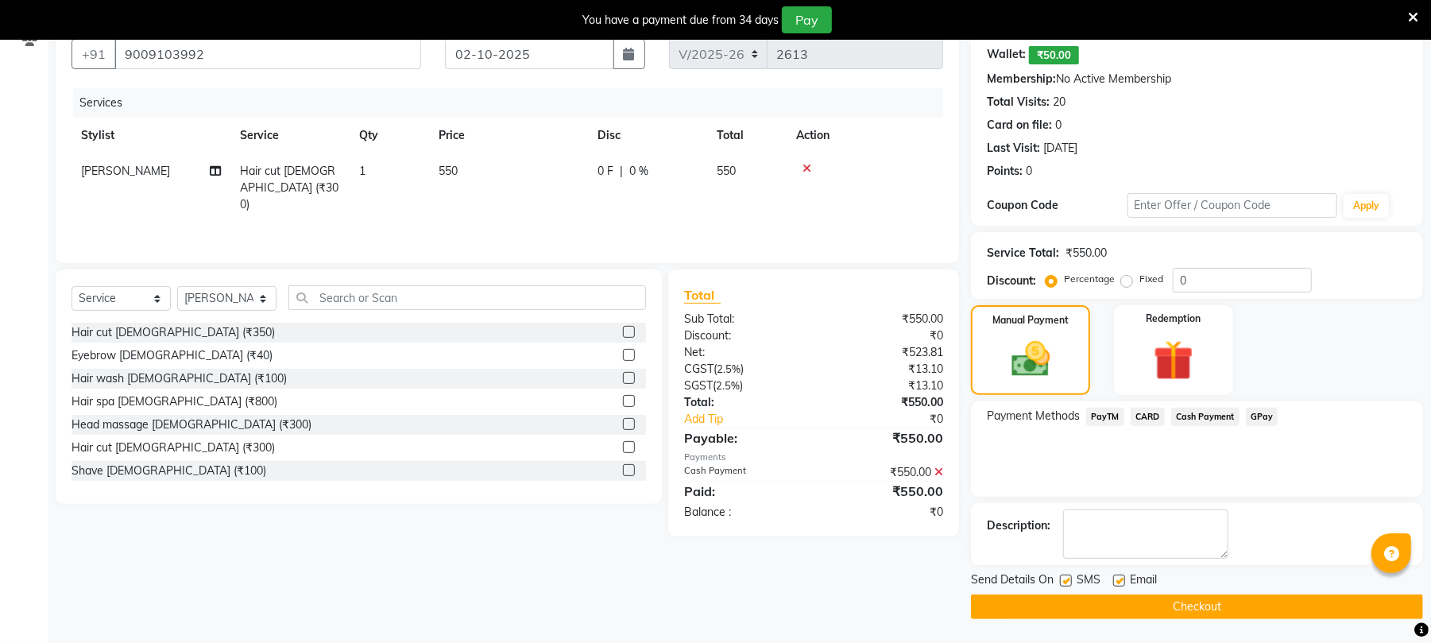
click at [1316, 598] on button "Checkout" at bounding box center [1197, 606] width 452 height 25
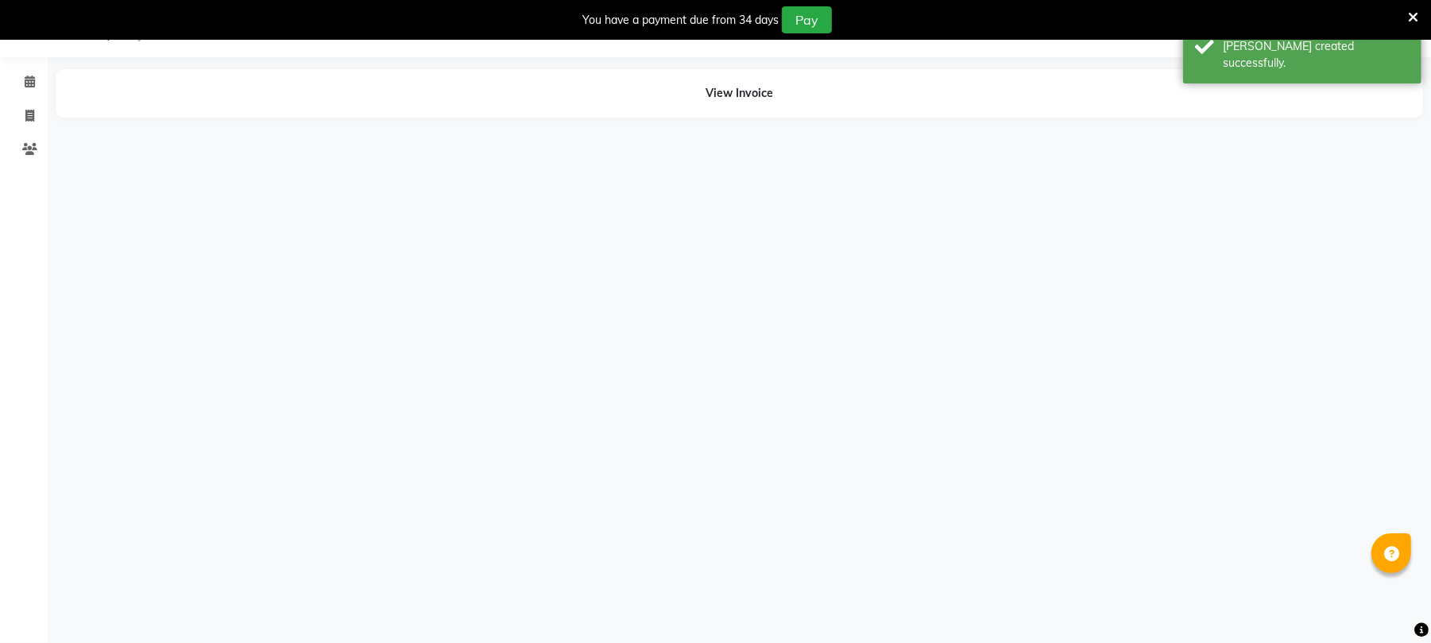
scroll to position [40, 0]
click at [27, 72] on link "Calendar" at bounding box center [24, 83] width 38 height 26
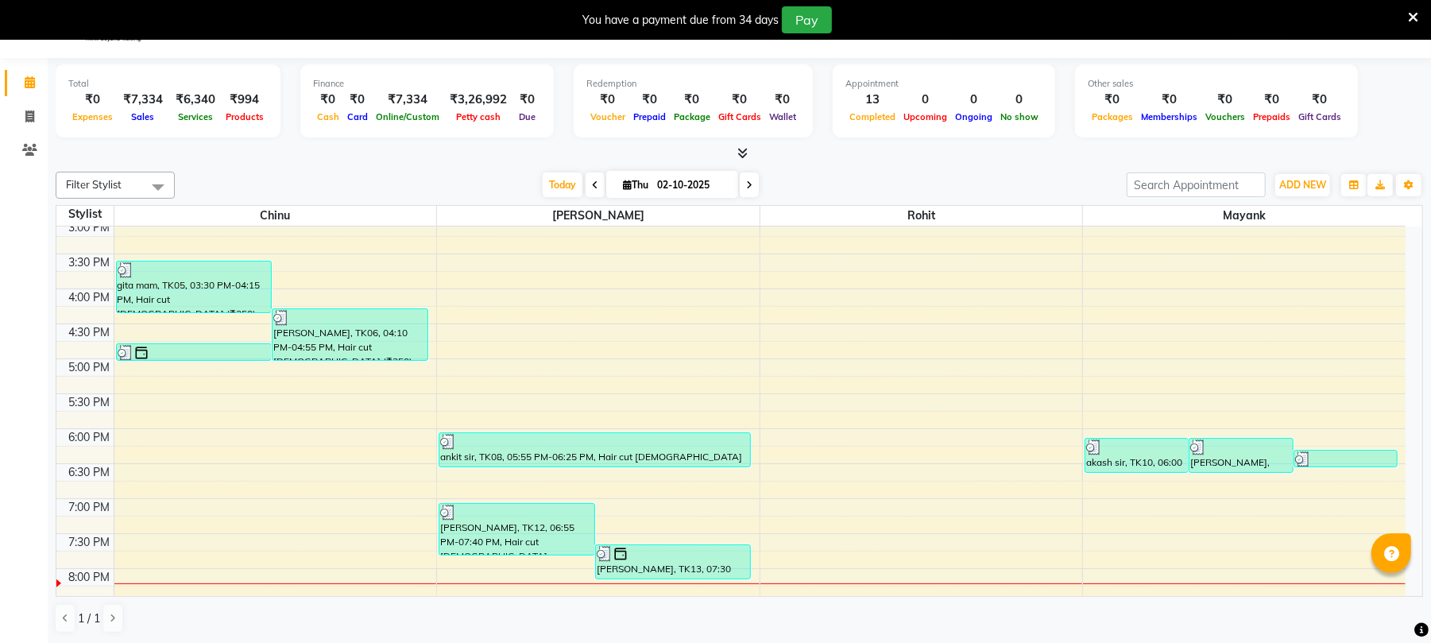
scroll to position [443, 0]
